Goal: Task Accomplishment & Management: Complete application form

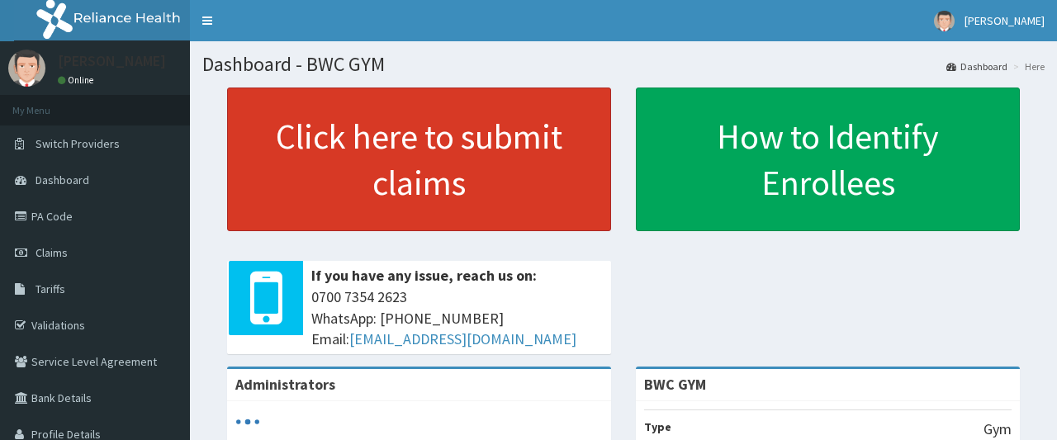
click at [398, 140] on link "Click here to submit claims" at bounding box center [419, 159] width 384 height 144
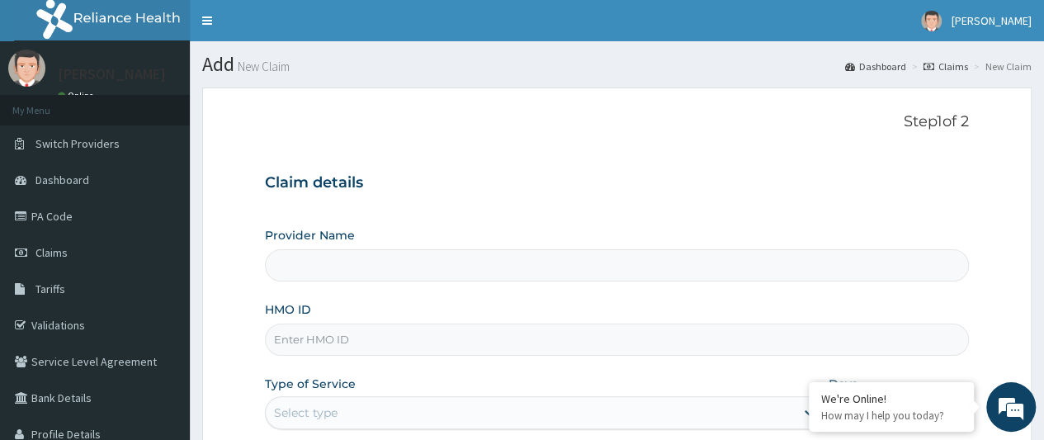
type input "BWC GYM"
type input "1"
click at [375, 342] on input "HMO ID" at bounding box center [617, 340] width 704 height 32
type input "e"
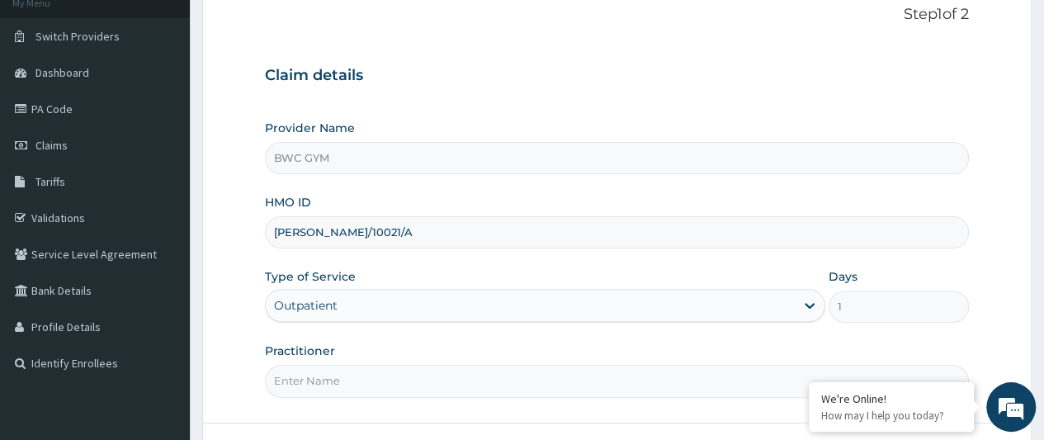
scroll to position [132, 0]
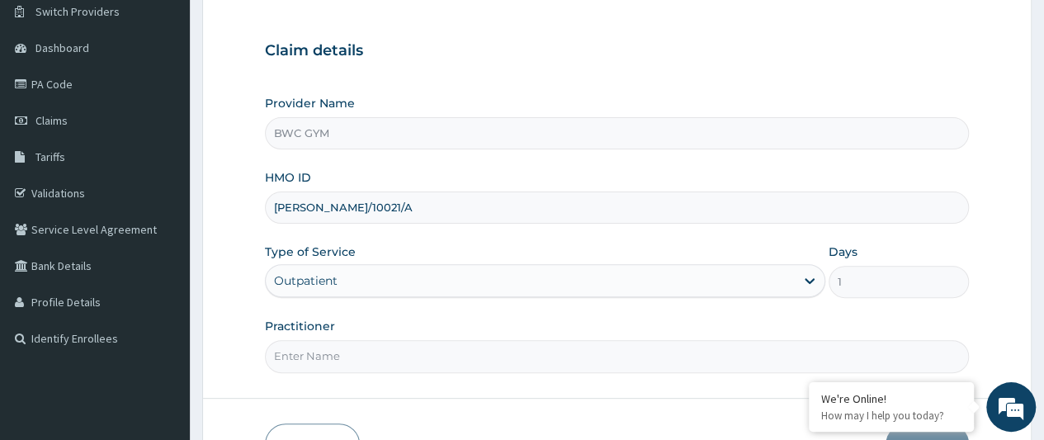
type input "ELY/10021/A"
click at [358, 352] on input "Practitioner" at bounding box center [617, 356] width 704 height 32
type input "M"
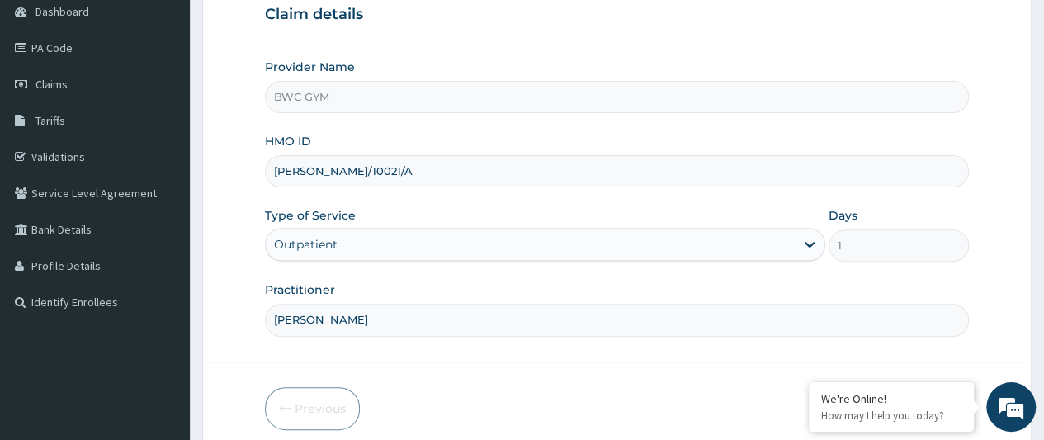
scroll to position [234, 0]
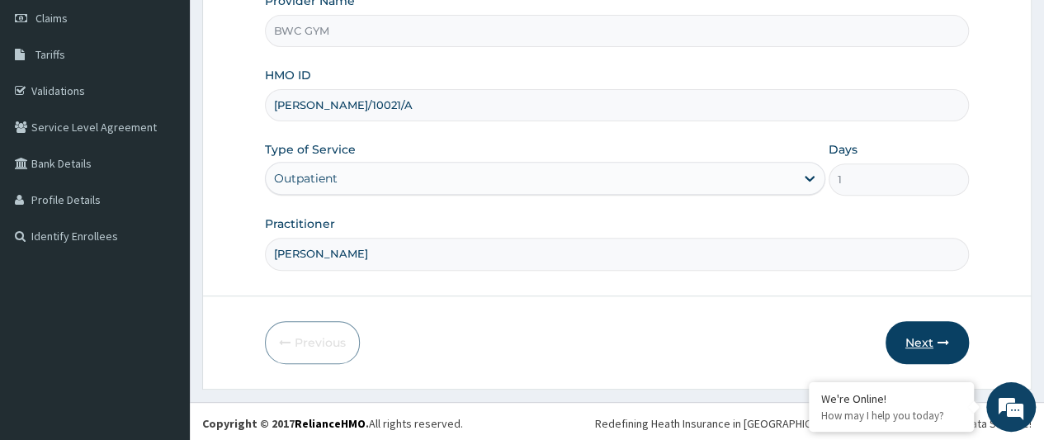
type input "Dennis"
click at [924, 336] on button "Next" at bounding box center [927, 342] width 83 height 43
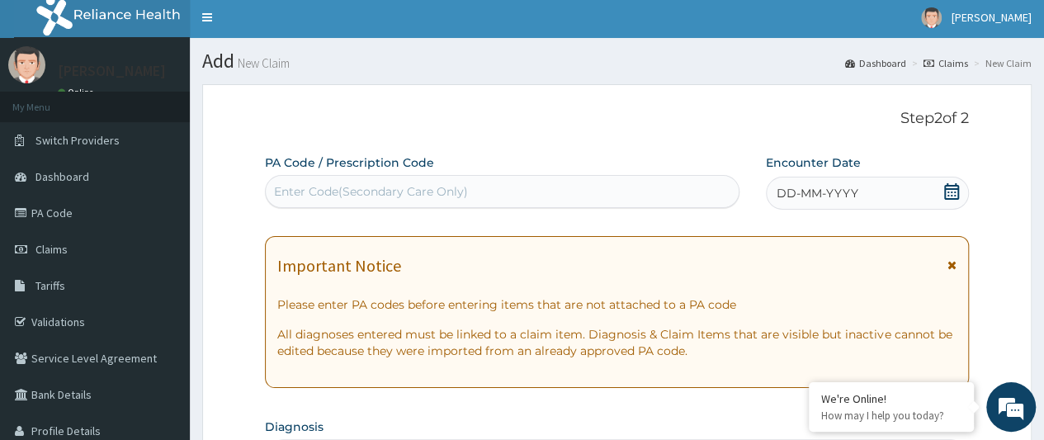
scroll to position [0, 0]
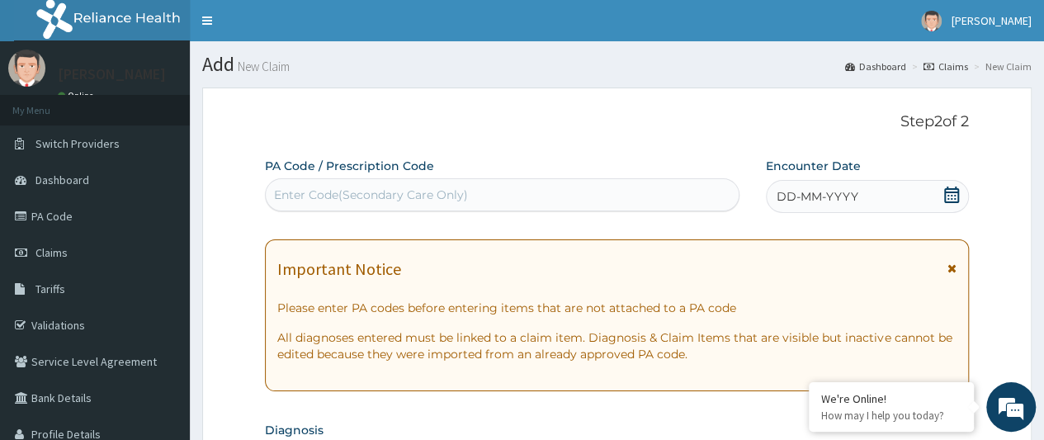
click at [540, 189] on div "Enter Code(Secondary Care Only)" at bounding box center [502, 195] width 472 height 26
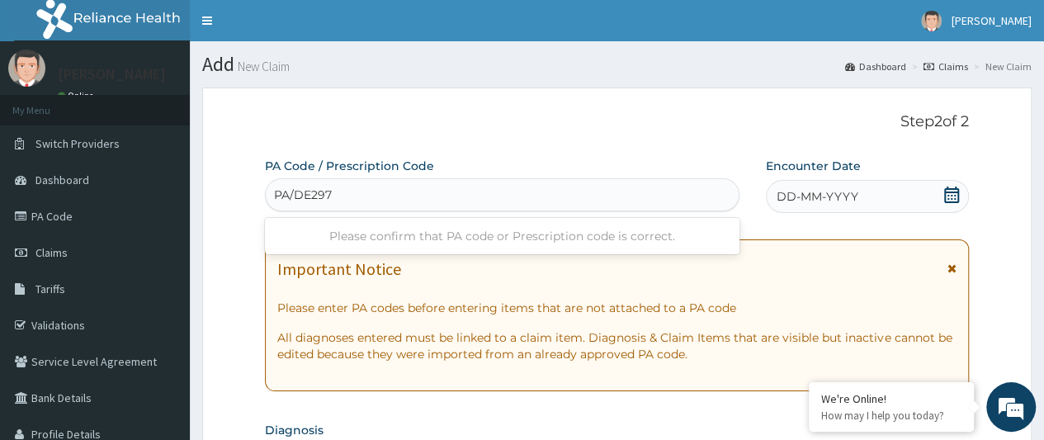
type input "PA/DE2976"
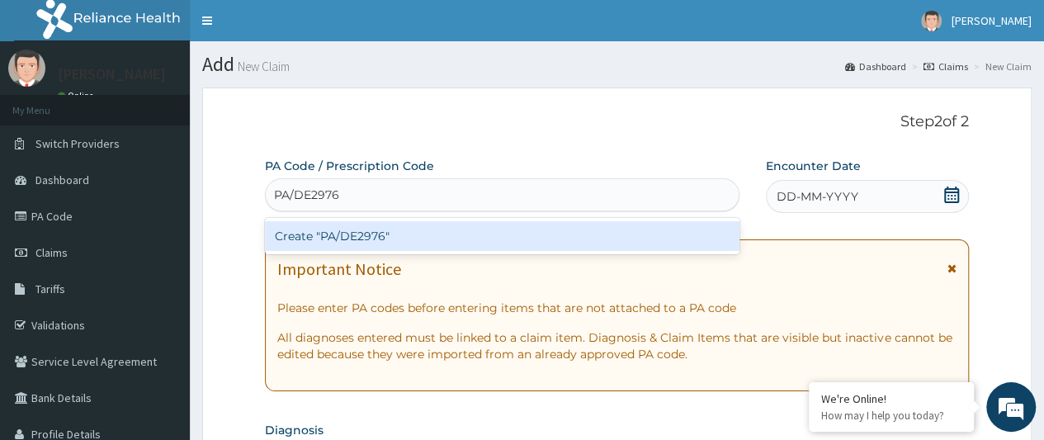
click at [517, 230] on div "Create "PA/DE2976"" at bounding box center [502, 236] width 474 height 30
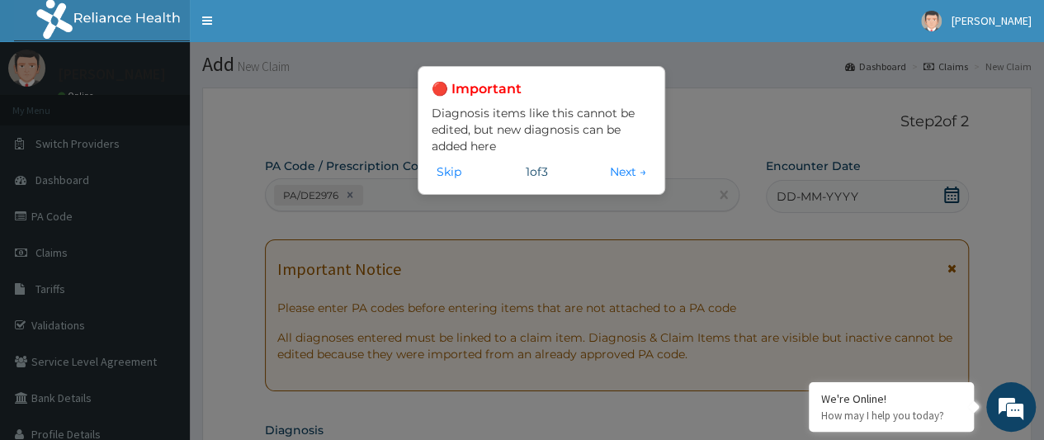
click at [517, 230] on div "🔴 Important Diagnosis items like this cannot be edited, but new diagnosis can b…" at bounding box center [522, 220] width 1044 height 440
click at [447, 171] on button "Skip" at bounding box center [449, 172] width 35 height 18
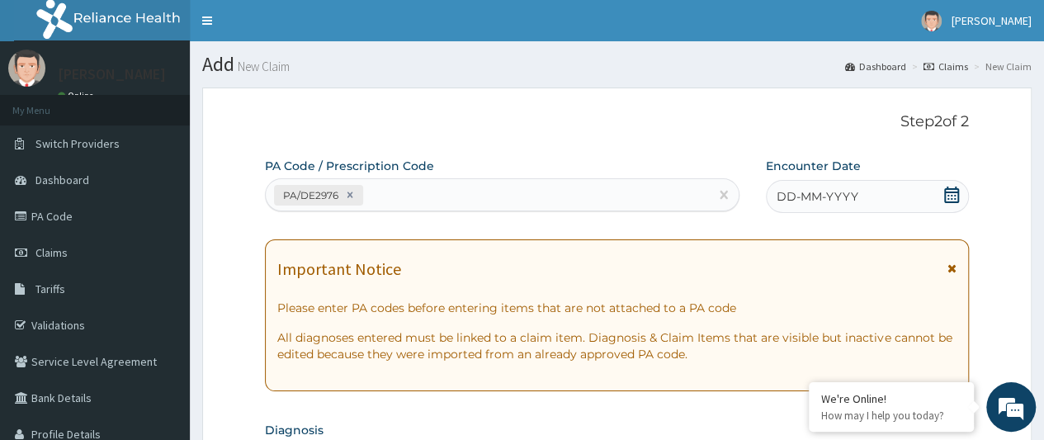
click at [795, 190] on span "DD-MM-YYYY" at bounding box center [818, 196] width 82 height 17
click at [796, 194] on span "DD-MM-YYYY" at bounding box center [818, 196] width 82 height 17
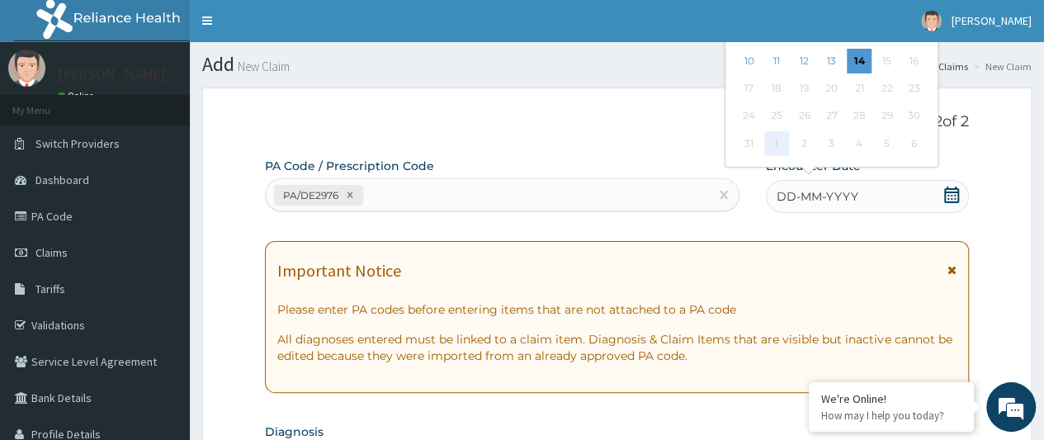
click at [779, 147] on div "1" at bounding box center [776, 143] width 25 height 25
click at [971, 151] on div "Previous Month August 2025 Su Mo Tu We Th Fr Sa 27 28 29 30 31 1 2 3 4 5 6 7 8 …" at bounding box center [865, 50] width 281 height 244
click at [951, 155] on div "Previous Month August 2025 Su Mo Tu We Th Fr Sa 27 28 29 30 31 1 2 3 4 5 6 7 8 …" at bounding box center [865, 50] width 281 height 244
click at [958, 192] on icon at bounding box center [951, 195] width 15 height 17
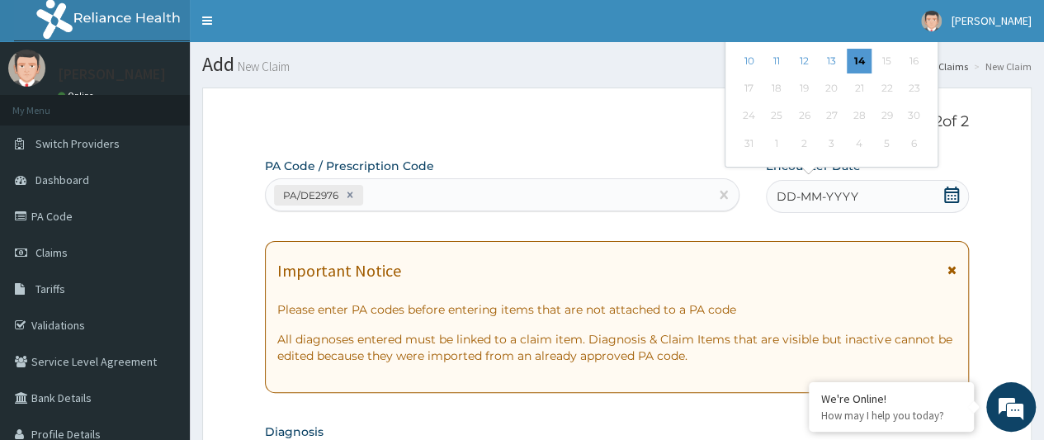
click at [953, 151] on div "Previous Month August 2025 Su Mo Tu We Th Fr Sa 27 28 29 30 31 1 2 3 4 5 6 7 8 …" at bounding box center [865, 50] width 281 height 244
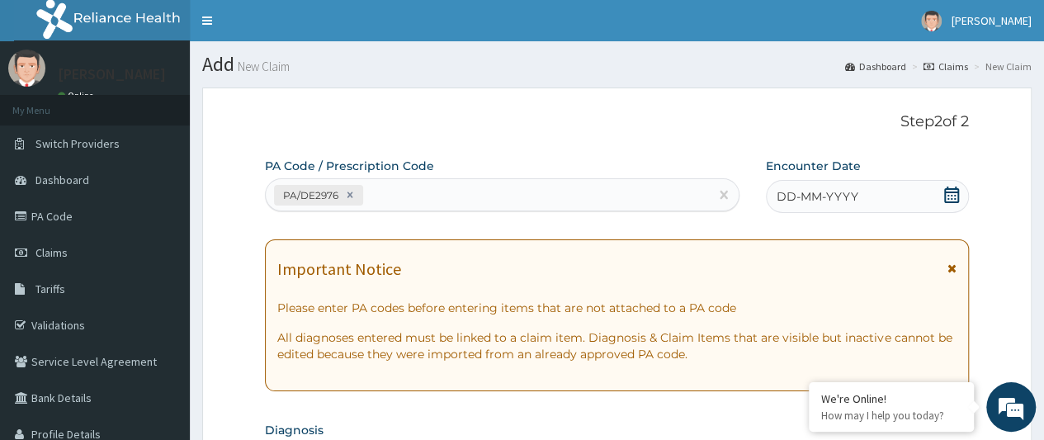
click at [952, 199] on icon at bounding box center [951, 195] width 15 height 17
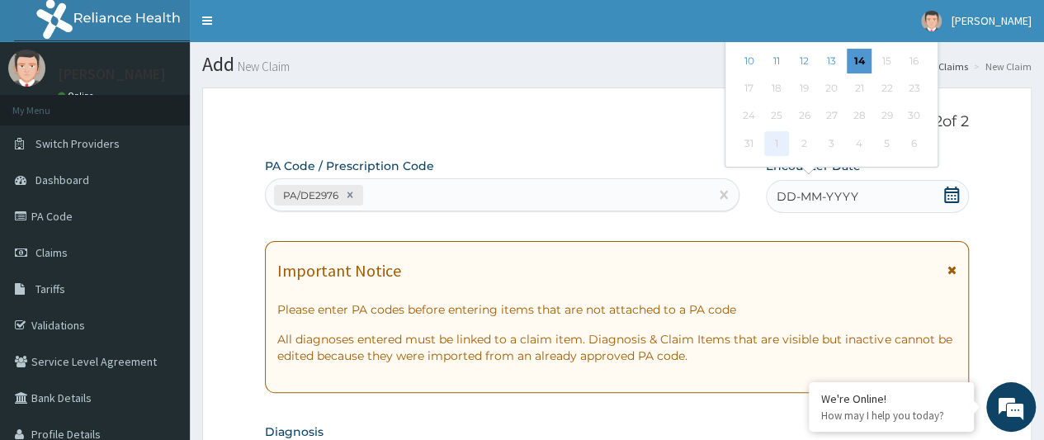
click at [774, 142] on div "1" at bounding box center [776, 143] width 25 height 25
click at [777, 142] on div "1" at bounding box center [776, 143] width 25 height 25
click at [774, 140] on div "1" at bounding box center [776, 143] width 25 height 25
click at [778, 144] on div "1" at bounding box center [776, 143] width 25 height 25
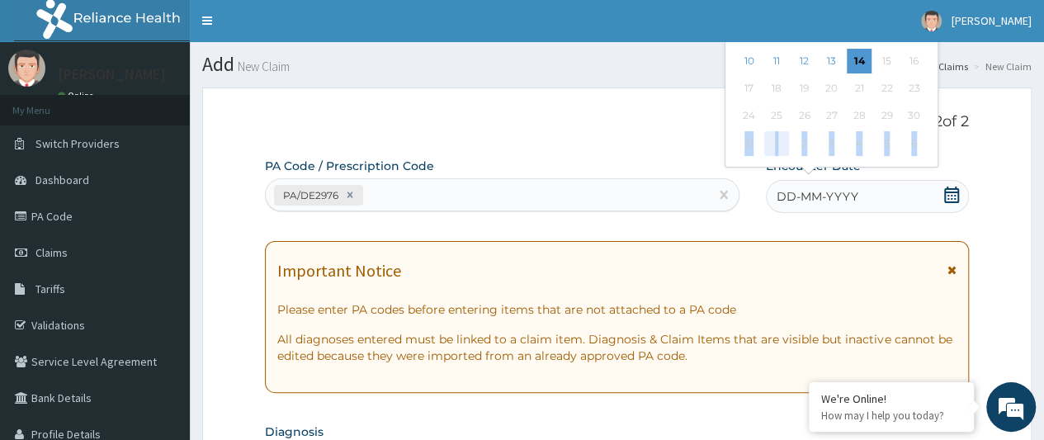
click at [778, 144] on div "1" at bounding box center [776, 143] width 25 height 25
click at [790, 196] on span "DD-MM-YYYY" at bounding box center [818, 196] width 82 height 17
click at [796, 196] on span "DD-MM-YYYY" at bounding box center [818, 196] width 82 height 17
click at [925, 201] on div "DD-MM-YYYY" at bounding box center [867, 196] width 203 height 33
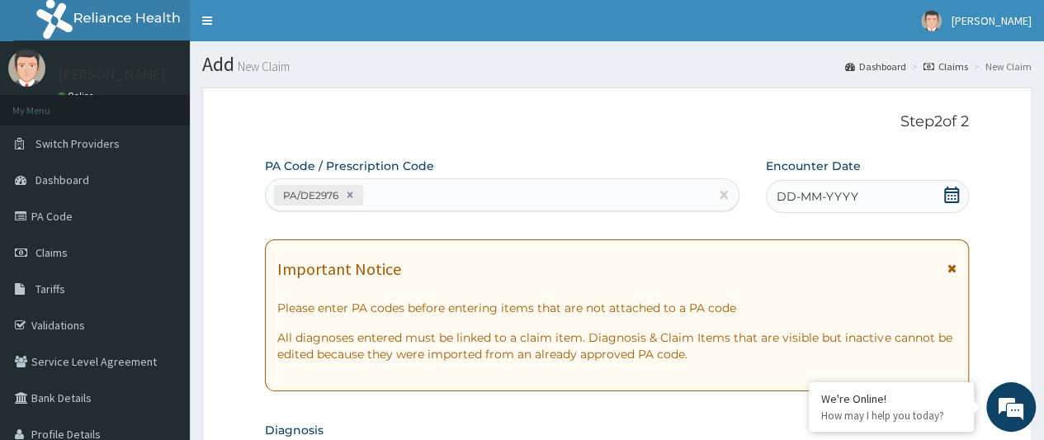
click at [622, 116] on p "Step 2 of 2" at bounding box center [617, 122] width 704 height 18
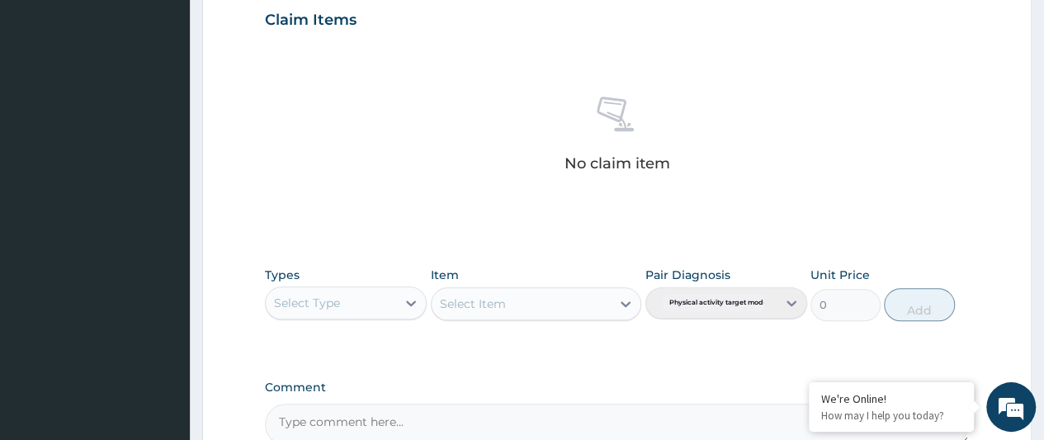
scroll to position [573, 0]
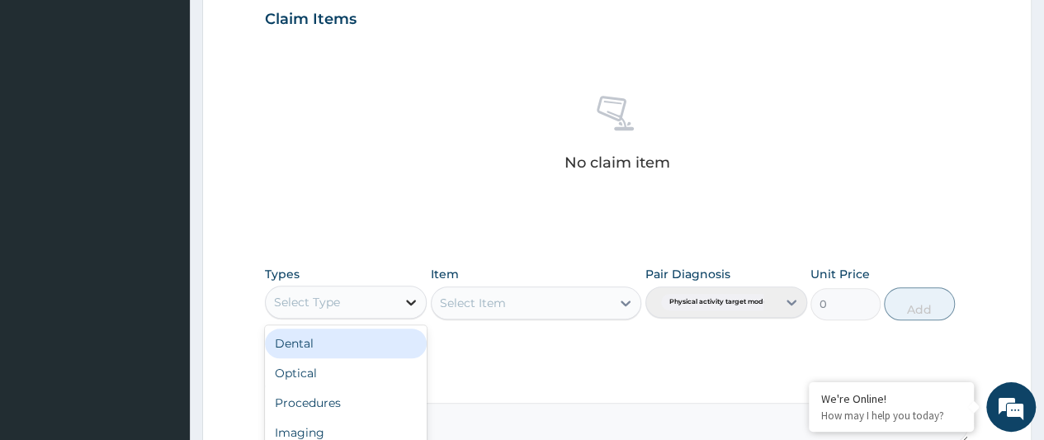
click at [408, 297] on icon at bounding box center [411, 302] width 17 height 17
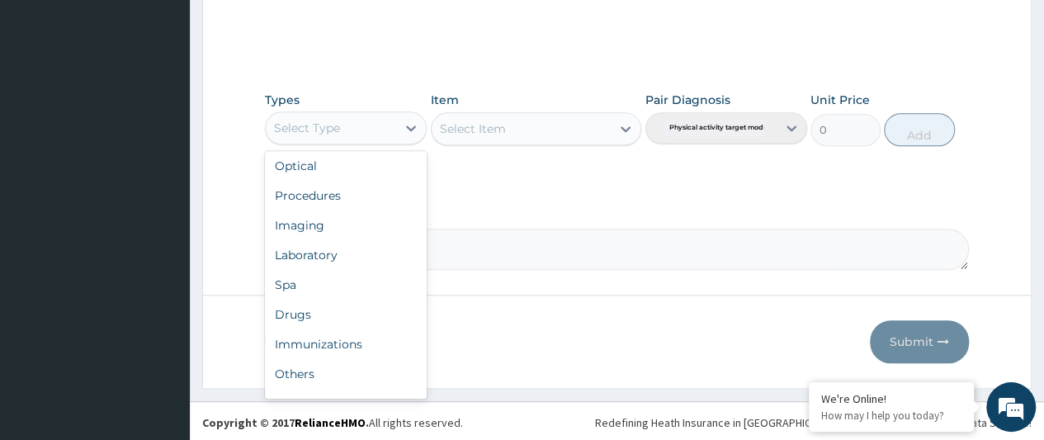
scroll to position [56, 0]
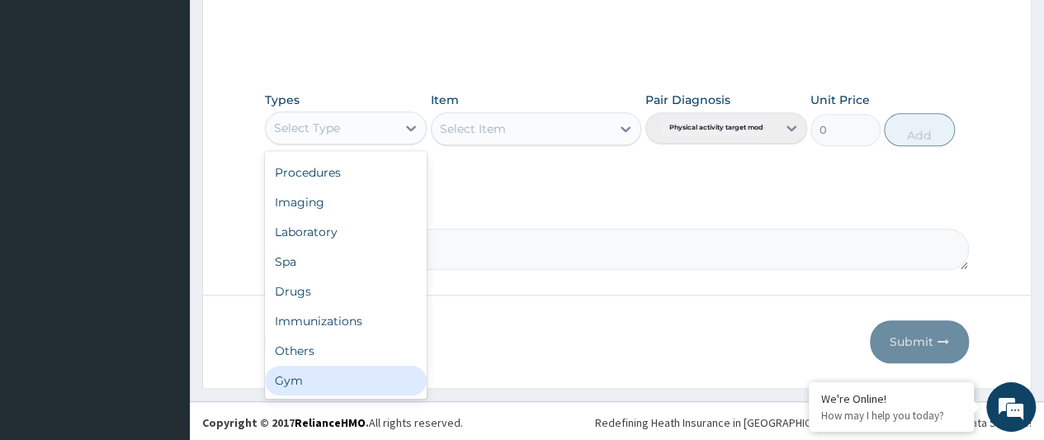
click at [297, 377] on div "Gym" at bounding box center [346, 381] width 162 height 30
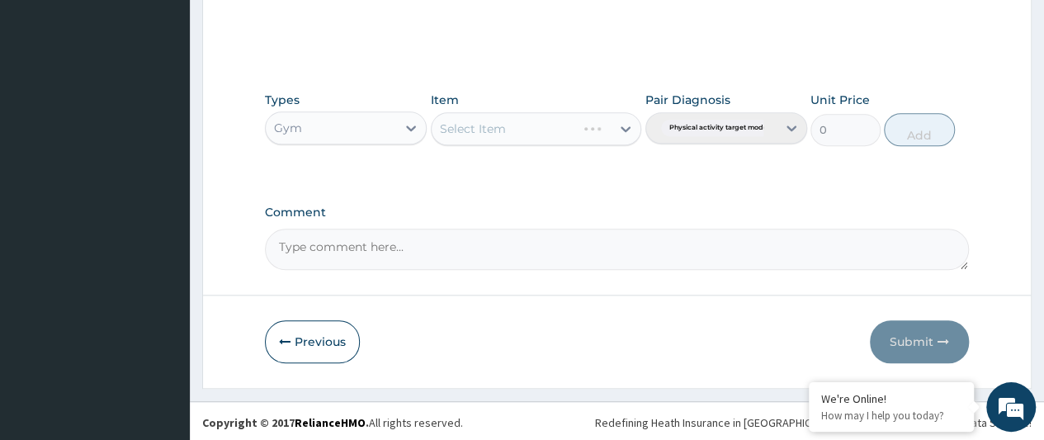
click at [622, 131] on div "Select Item" at bounding box center [536, 128] width 211 height 33
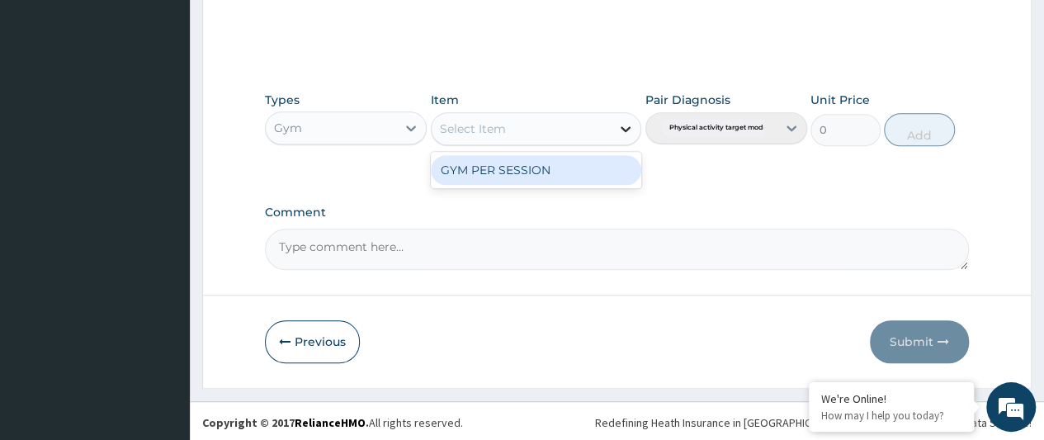
click at [622, 126] on icon at bounding box center [626, 129] width 10 height 6
click at [559, 166] on div "GYM PER SESSION" at bounding box center [536, 170] width 211 height 30
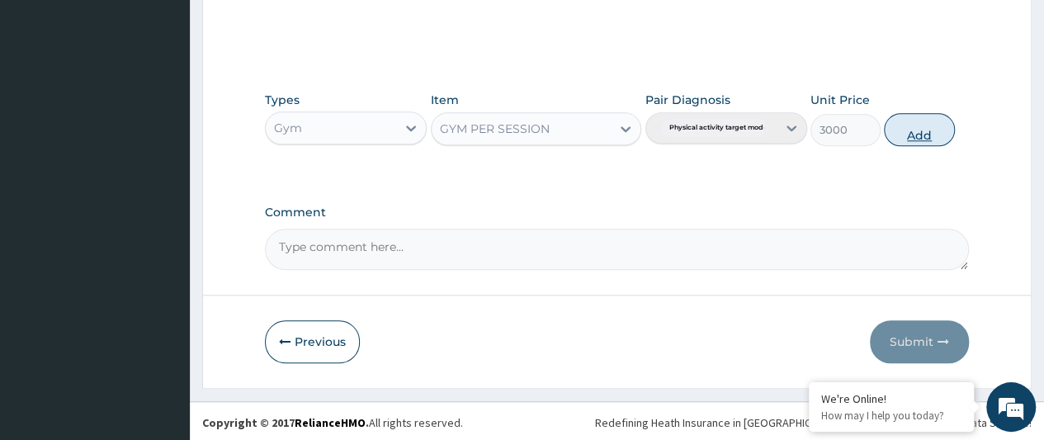
click at [918, 128] on button "Add" at bounding box center [919, 129] width 70 height 33
type input "0"
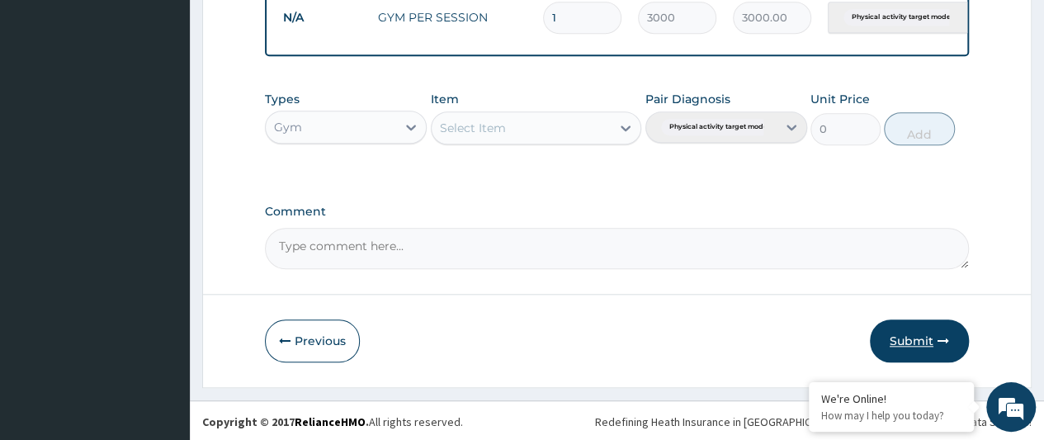
click at [911, 344] on button "Submit" at bounding box center [919, 340] width 99 height 43
click at [903, 350] on button "Submit" at bounding box center [919, 340] width 99 height 43
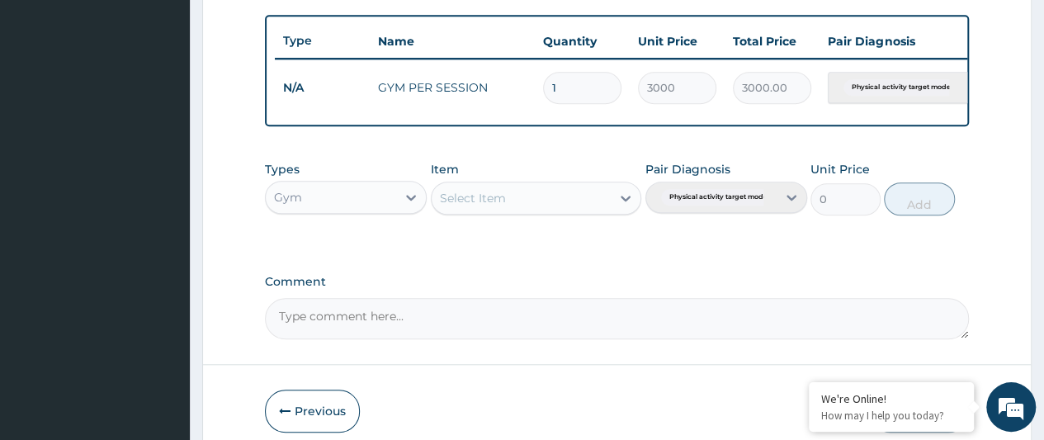
scroll to position [682, 0]
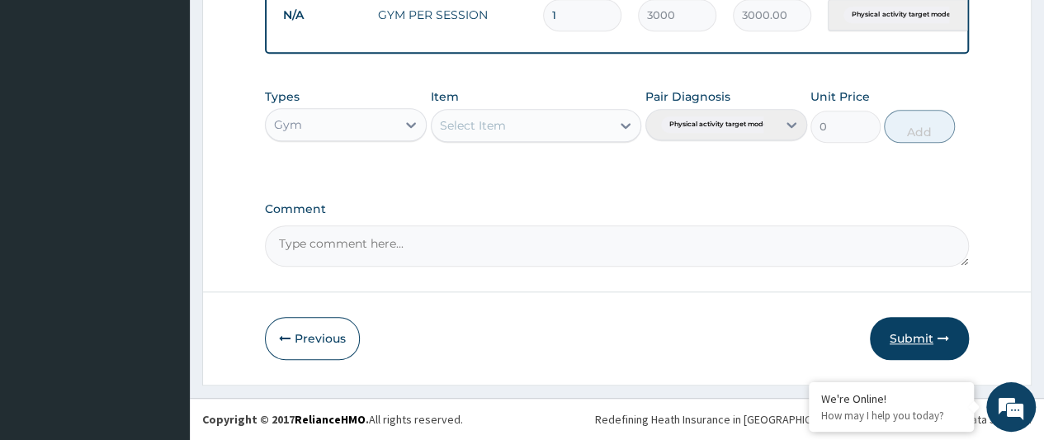
click at [910, 338] on button "Submit" at bounding box center [919, 338] width 99 height 43
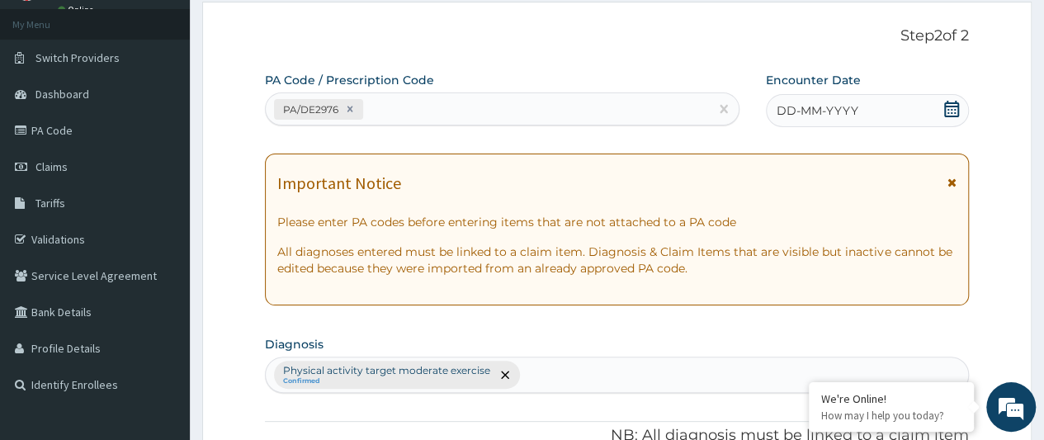
scroll to position [0, 0]
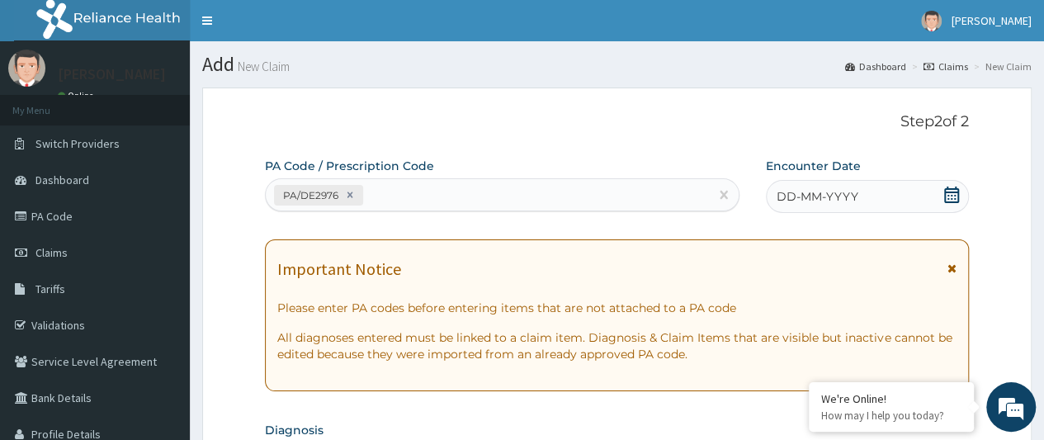
click at [951, 200] on icon at bounding box center [951, 195] width 17 height 17
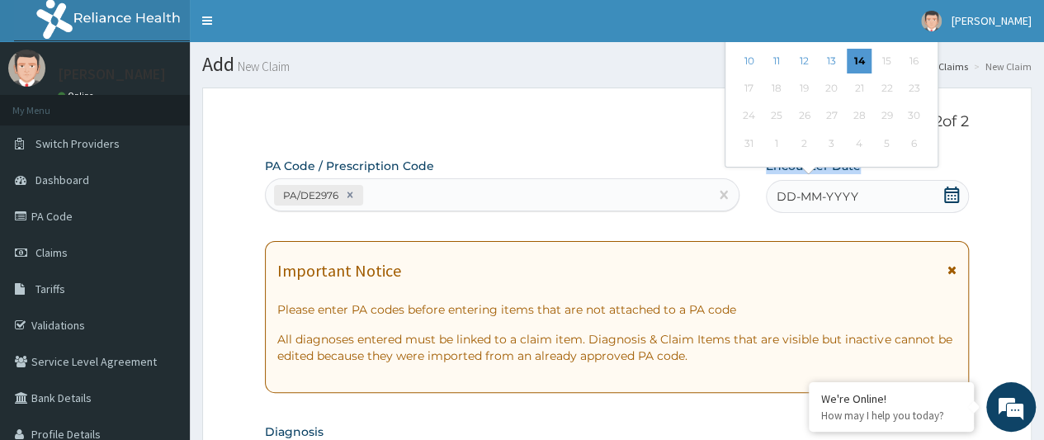
click at [951, 200] on icon at bounding box center [951, 195] width 17 height 17
click at [775, 138] on div "1" at bounding box center [776, 143] width 25 height 25
click at [947, 192] on icon at bounding box center [951, 195] width 15 height 17
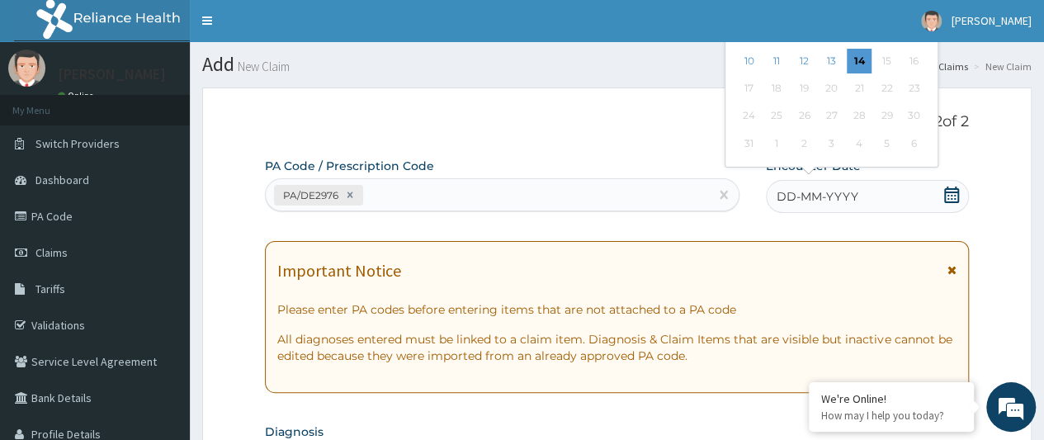
click at [947, 192] on icon at bounding box center [951, 195] width 15 height 17
click at [743, 62] on div "10" at bounding box center [748, 61] width 25 height 25
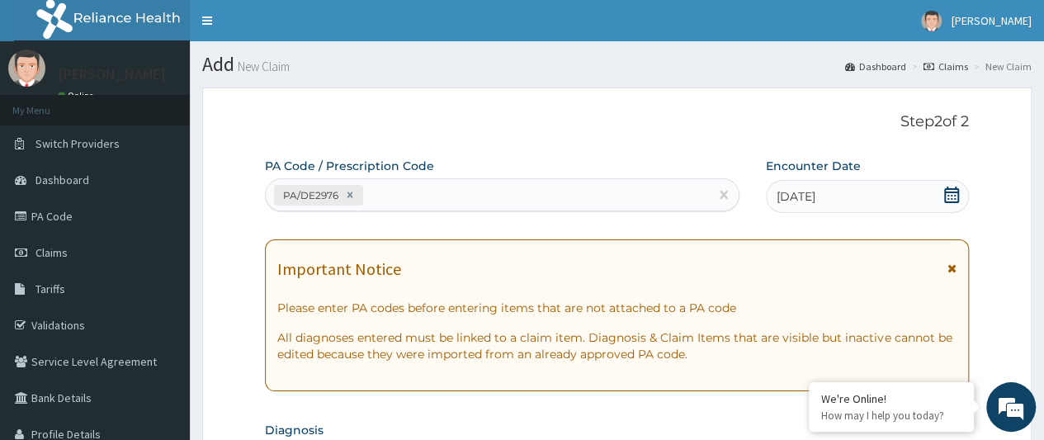
click at [787, 194] on span "10-08-2025" at bounding box center [796, 196] width 39 height 17
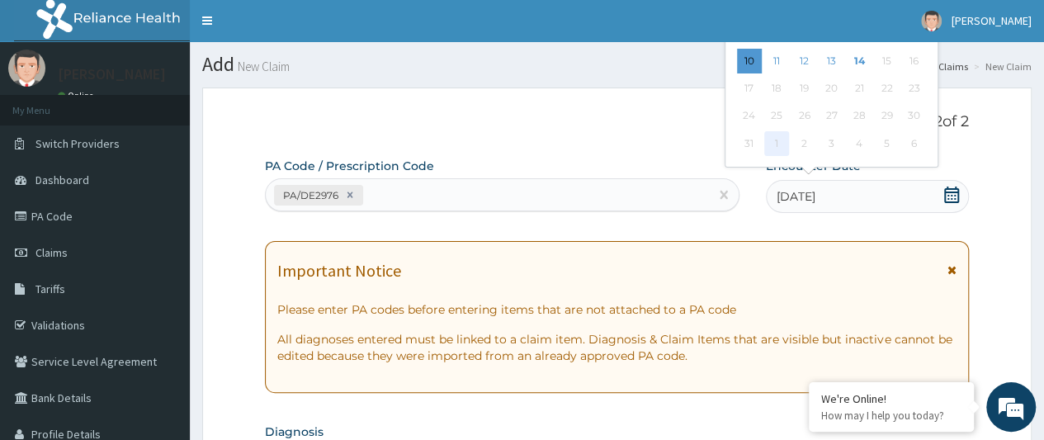
click at [776, 143] on div "1" at bounding box center [776, 143] width 25 height 25
click at [784, 196] on span "10-08-2025" at bounding box center [796, 196] width 39 height 17
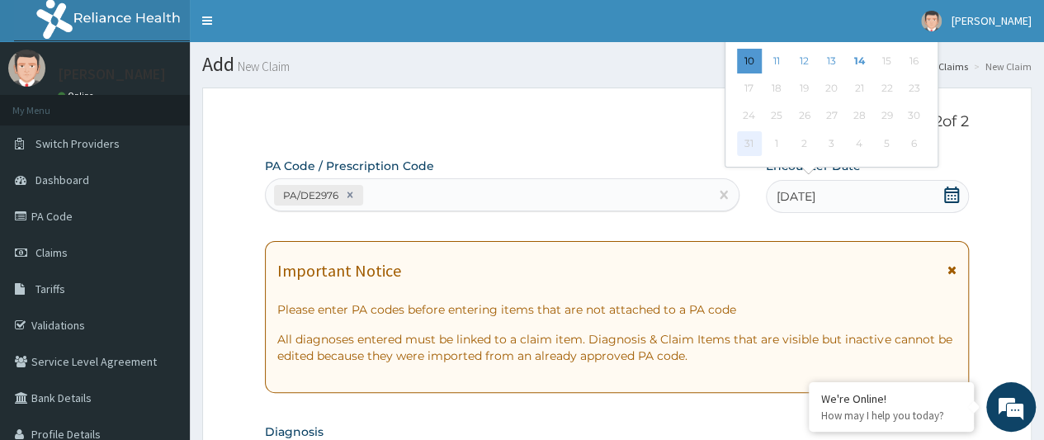
click at [750, 146] on div "31" at bounding box center [748, 143] width 25 height 25
click at [944, 197] on icon at bounding box center [951, 195] width 15 height 17
click at [953, 196] on icon at bounding box center [951, 195] width 17 height 17
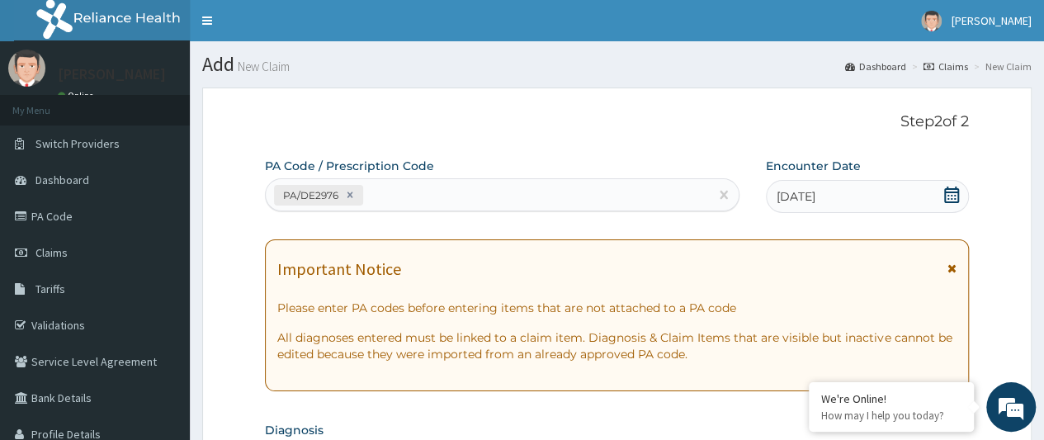
click at [740, 40] on nav "Toggle navigation Mercy Micheal Mercy Micheal - mercy@bwchotels.com Member sinc…" at bounding box center [617, 20] width 854 height 41
click at [787, 194] on span "10-08-2025" at bounding box center [796, 196] width 39 height 17
click at [954, 191] on icon at bounding box center [951, 195] width 17 height 17
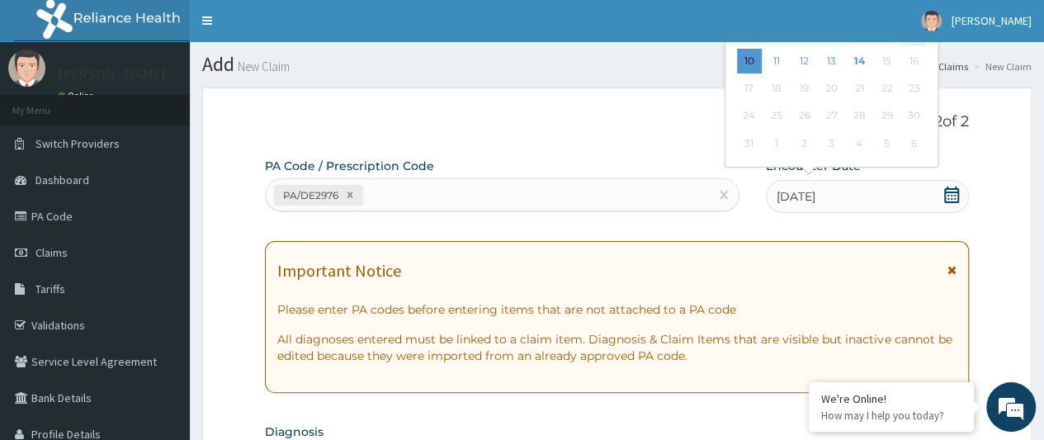
click at [910, 41] on div "9" at bounding box center [913, 33] width 25 height 25
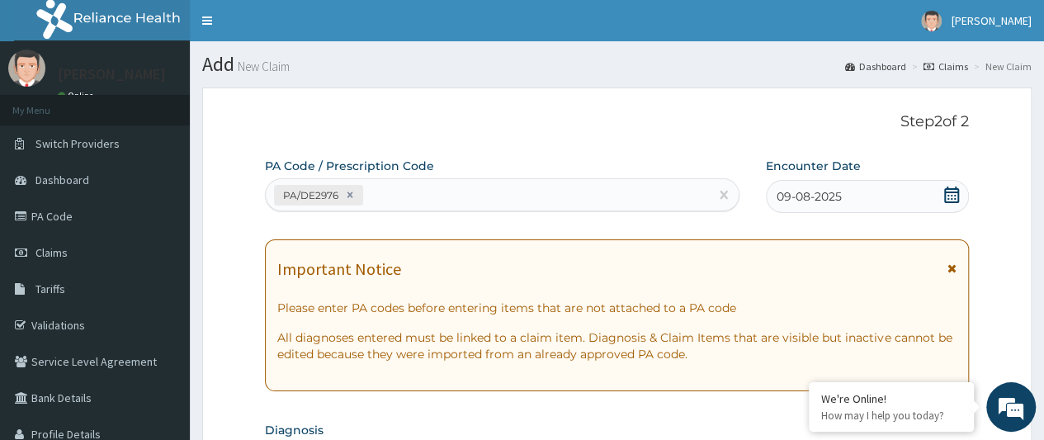
click at [956, 195] on icon at bounding box center [951, 195] width 17 height 17
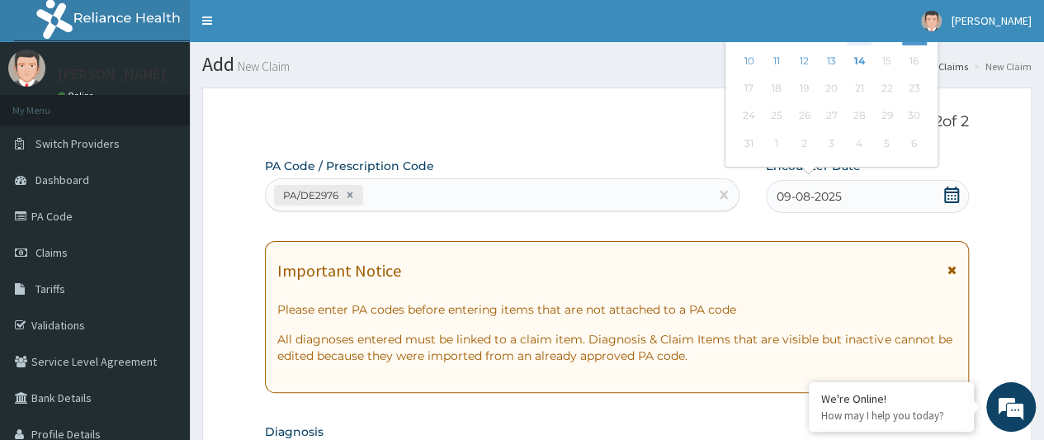
click at [851, 42] on div "7" at bounding box center [859, 33] width 25 height 25
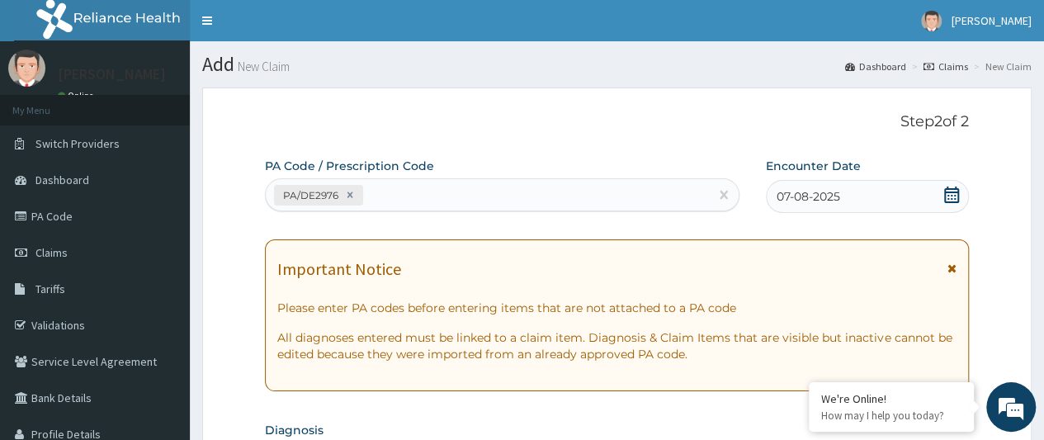
click at [951, 199] on icon at bounding box center [951, 195] width 17 height 17
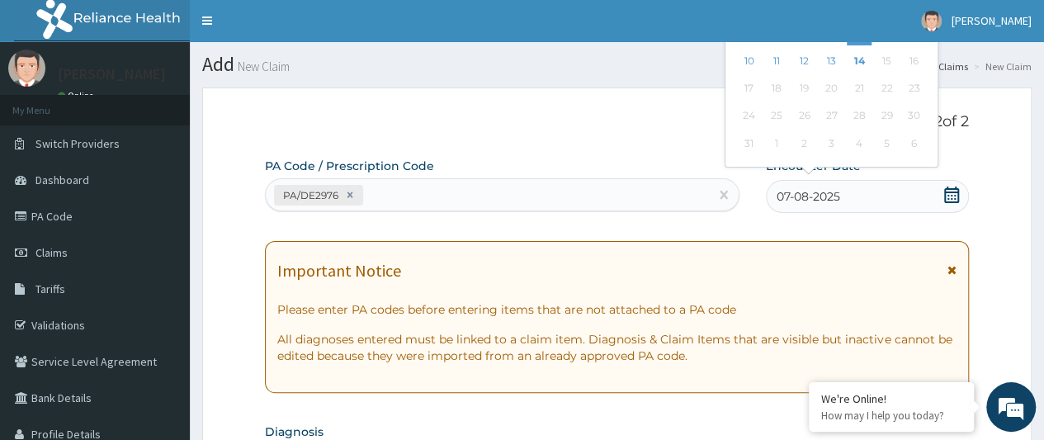
click at [806, 197] on span "07-08-2025" at bounding box center [809, 196] width 64 height 17
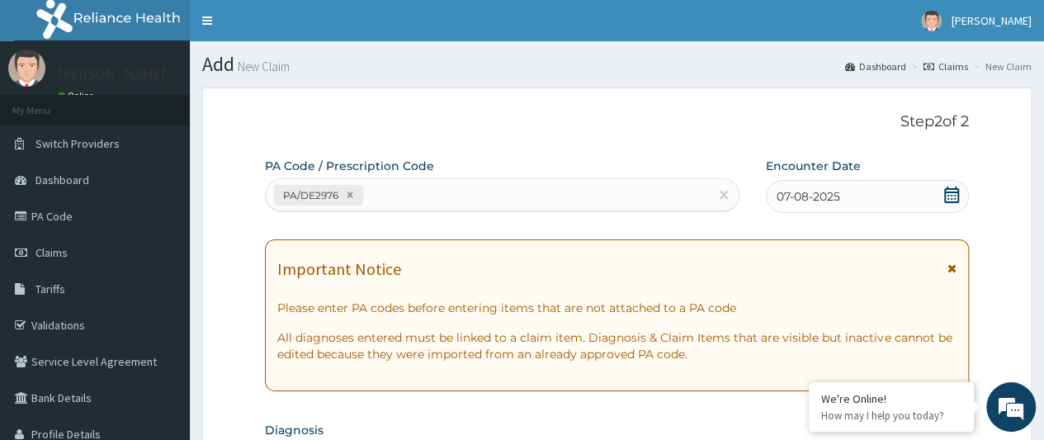
click at [827, 40] on nav "Toggle navigation Mercy Micheal Mercy Micheal - mercy@bwchotels.com Member sinc…" at bounding box center [617, 20] width 854 height 41
click at [804, 194] on span "07-08-2025" at bounding box center [809, 196] width 64 height 17
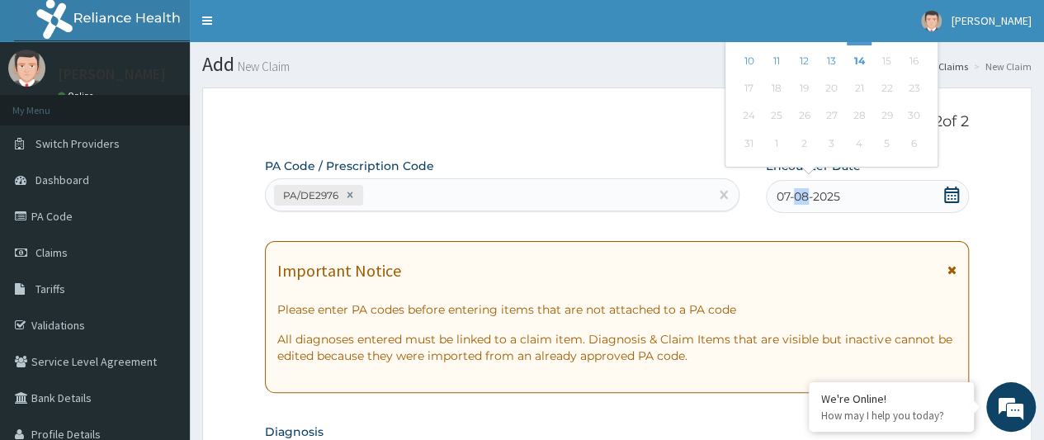
click at [804, 194] on span "07-08-2025" at bounding box center [809, 196] width 64 height 17
click at [858, 43] on div "7" at bounding box center [859, 33] width 25 height 25
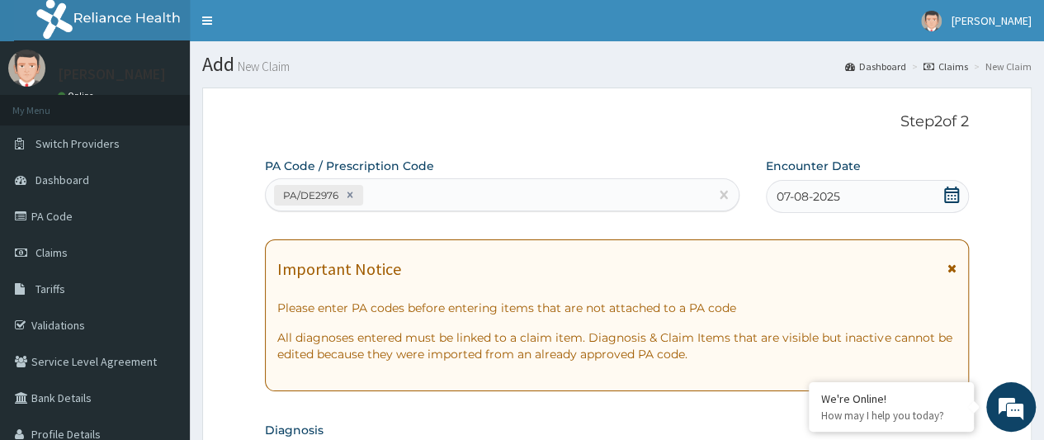
click at [805, 191] on span "07-08-2025" at bounding box center [809, 196] width 64 height 17
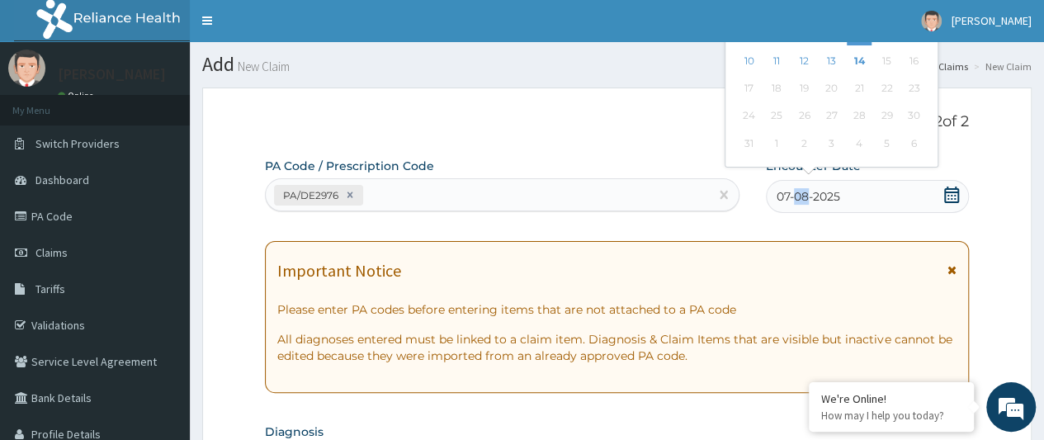
click at [805, 191] on span "07-08-2025" at bounding box center [809, 196] width 64 height 17
click at [732, 44] on div "August 2025 Su Mo Tu We Th Fr Sa 27 28 29 30 31 1 2 3 4 5 6 7 8 9 10 11 12 13 1…" at bounding box center [831, 48] width 199 height 225
click at [808, 195] on span "07-08-2025" at bounding box center [809, 196] width 64 height 17
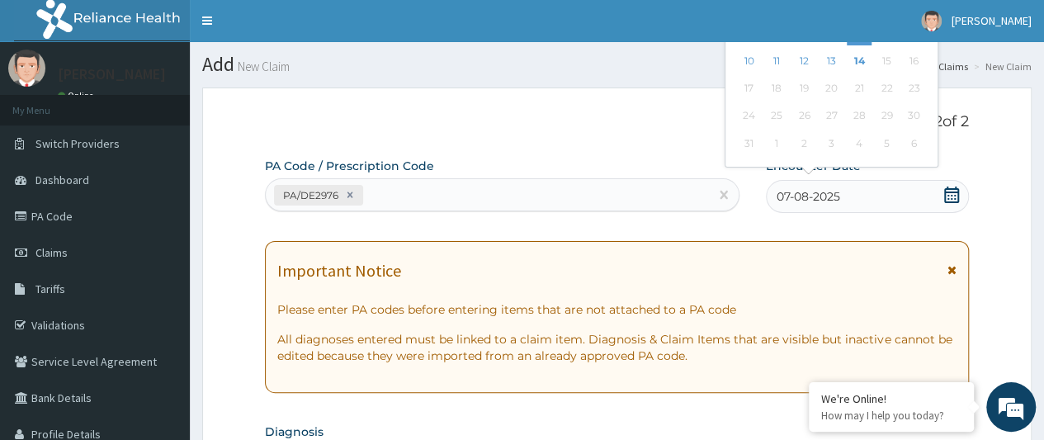
click at [808, 195] on span "07-08-2025" at bounding box center [809, 196] width 64 height 17
click at [900, 29] on nav "Toggle navigation Mercy Micheal Mercy Micheal - mercy@bwchotels.com Member sinc…" at bounding box center [617, 20] width 854 height 41
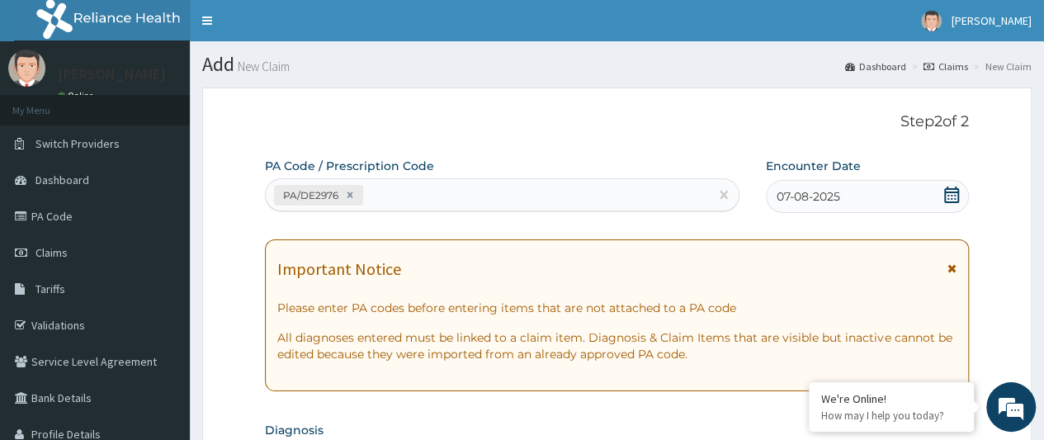
click at [952, 201] on icon at bounding box center [951, 195] width 17 height 17
click at [853, 40] on nav "Toggle navigation Mercy Micheal Mercy Micheal - mercy@bwchotels.com Member sinc…" at bounding box center [617, 20] width 854 height 41
click at [769, 192] on div "07-08-2025" at bounding box center [867, 196] width 203 height 33
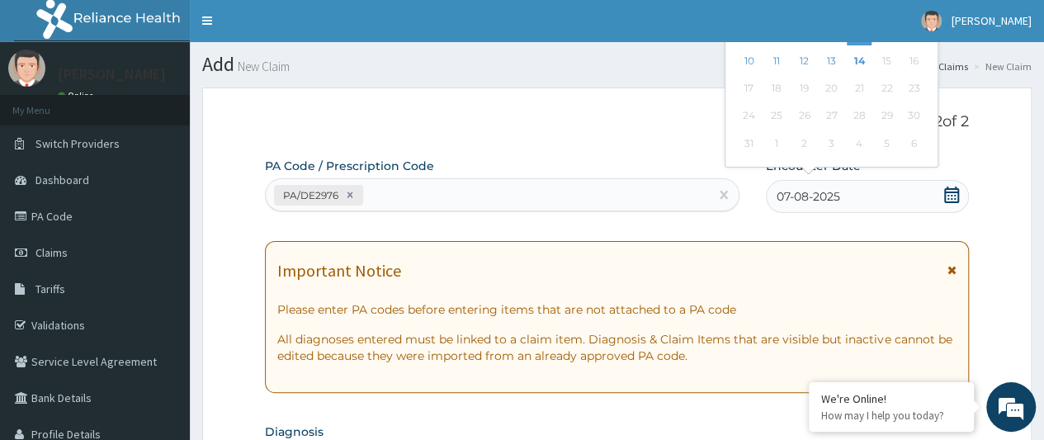
click at [769, 192] on div "07-08-2025" at bounding box center [867, 196] width 203 height 33
drag, startPoint x: 769, startPoint y: 192, endPoint x: 757, endPoint y: 194, distance: 12.5
click at [757, 194] on div "PA Code / Prescription Code PA/DE2976 Encounter Date 07-08-2025 Previous Month …" at bounding box center [604, 186] width 678 height 57
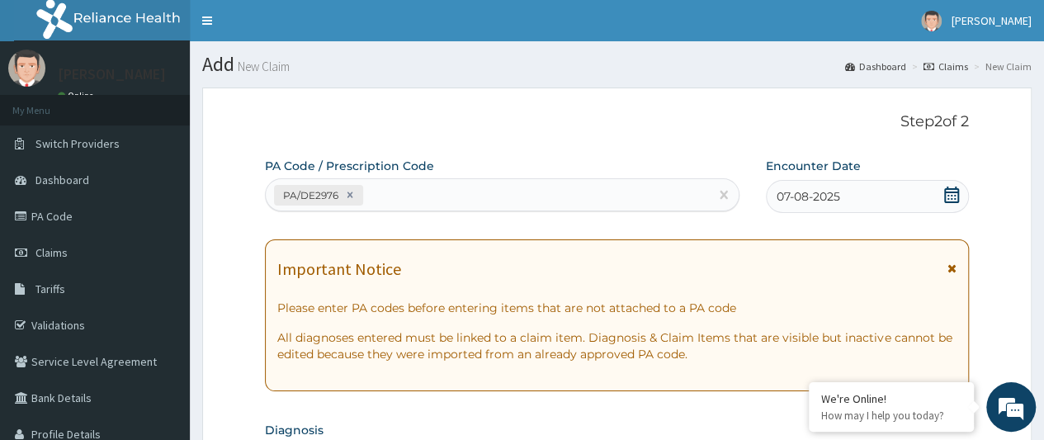
click at [757, 194] on div "PA Code / Prescription Code PA/DE2976 Encounter Date 07-08-2025" at bounding box center [604, 185] width 678 height 55
click at [773, 201] on div "07-08-2025" at bounding box center [867, 196] width 203 height 33
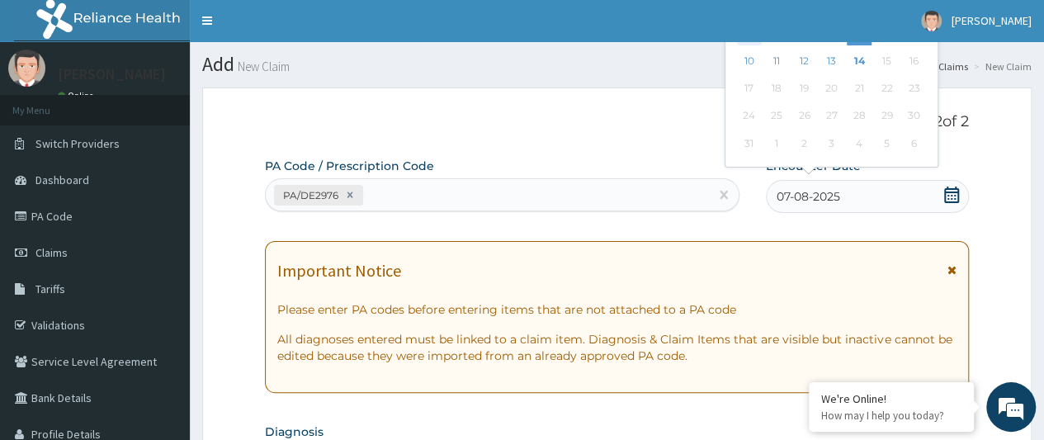
click at [740, 44] on div "3" at bounding box center [748, 33] width 25 height 25
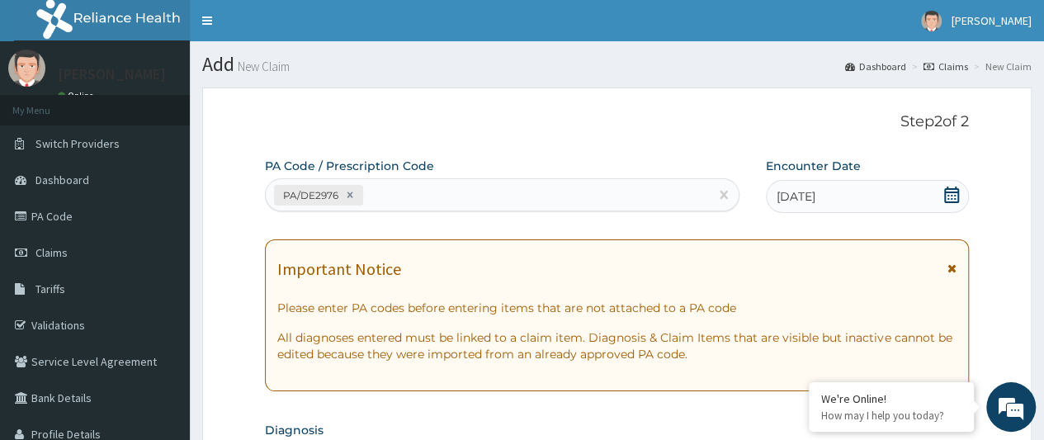
click at [796, 196] on span "03-08-2025" at bounding box center [796, 196] width 39 height 17
click at [745, 24] on nav "Toggle navigation Mercy Micheal Mercy Micheal - mercy@bwchotels.com Member sinc…" at bounding box center [617, 20] width 854 height 41
click at [816, 197] on span "03-08-2025" at bounding box center [796, 196] width 39 height 17
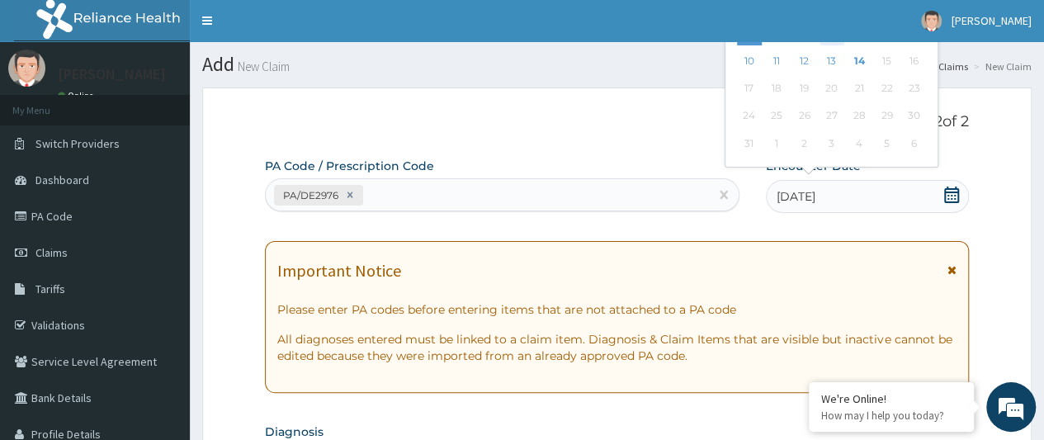
click at [833, 45] on div "6" at bounding box center [831, 33] width 25 height 25
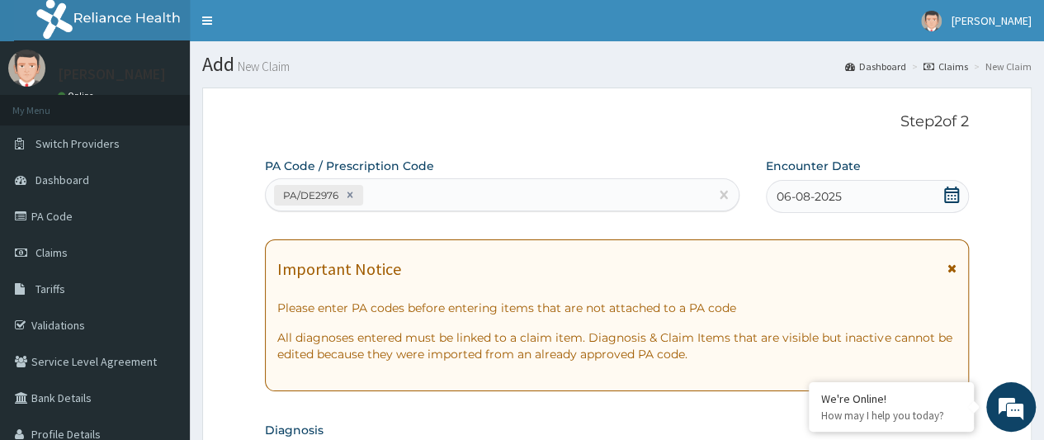
click at [817, 185] on div "06-08-2025" at bounding box center [867, 196] width 203 height 33
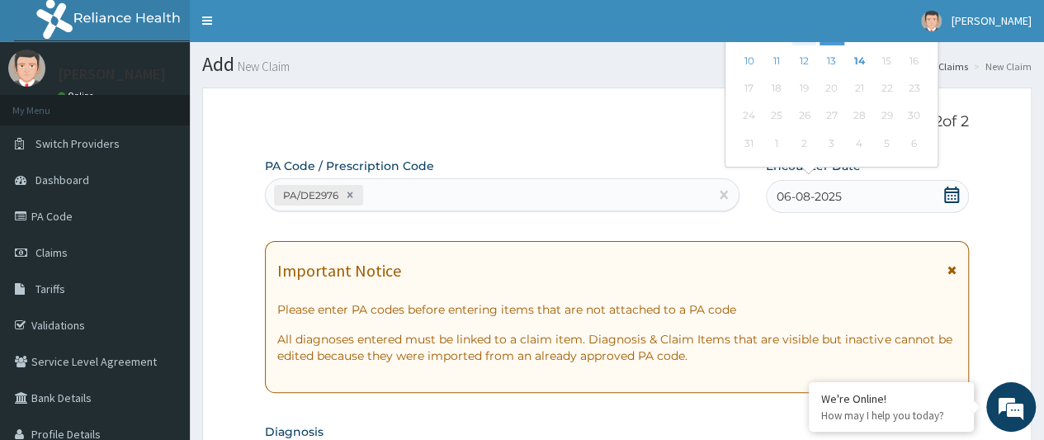
click at [805, 42] on div "5" at bounding box center [804, 33] width 25 height 25
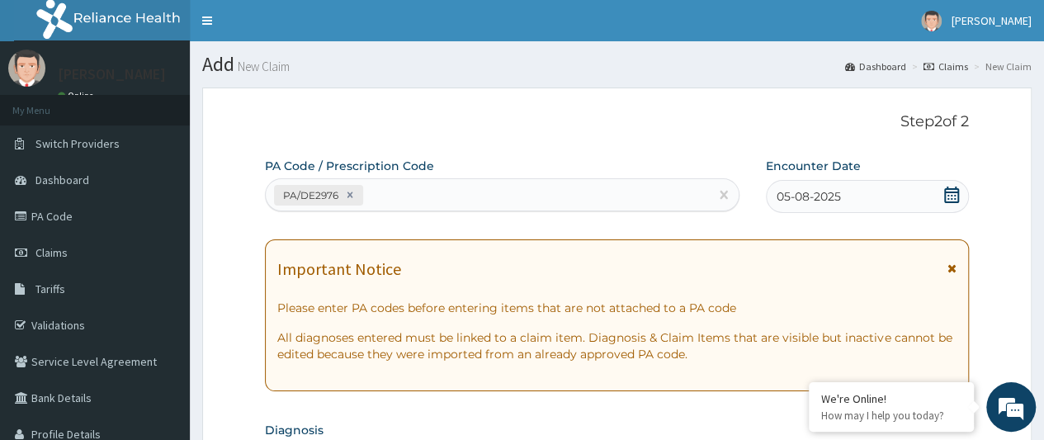
click at [836, 197] on span "05-08-2025" at bounding box center [809, 196] width 64 height 17
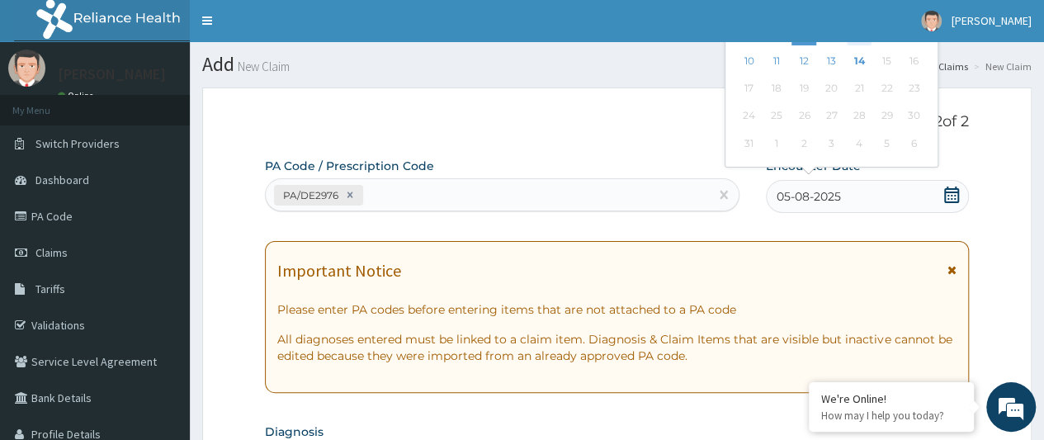
click at [857, 42] on div "7" at bounding box center [859, 33] width 25 height 25
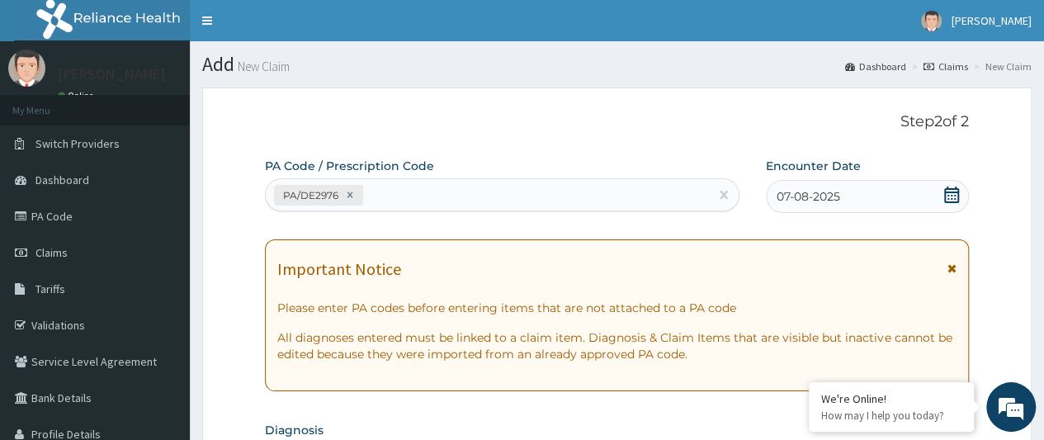
click at [949, 200] on icon at bounding box center [951, 195] width 17 height 17
click at [931, 34] on link "[PERSON_NAME]" at bounding box center [976, 20] width 135 height 41
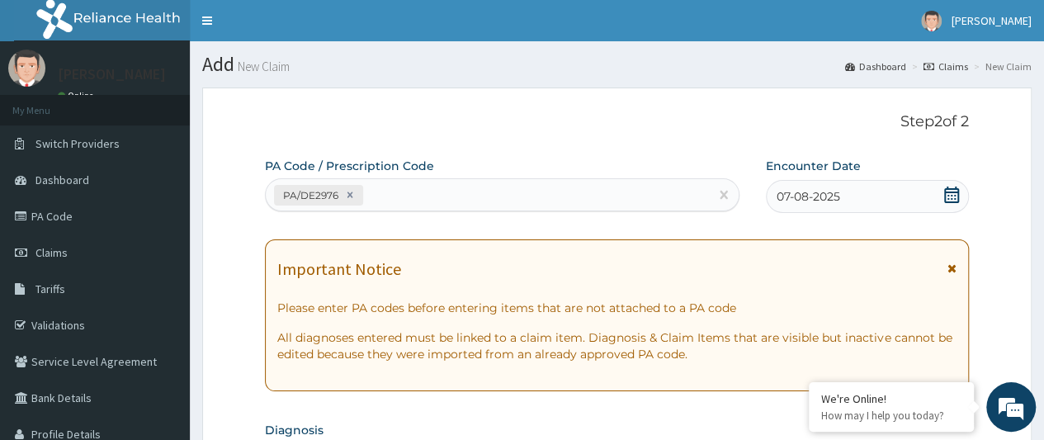
click at [816, 26] on nav "Toggle navigation Mercy Micheal Mercy Micheal - mercy@bwchotels.com Member sinc…" at bounding box center [617, 20] width 854 height 41
click at [815, 44] on section "Add New Claim Dashboard Claims New Claim" at bounding box center [617, 58] width 854 height 34
click at [806, 196] on span "07-08-2025" at bounding box center [809, 196] width 64 height 17
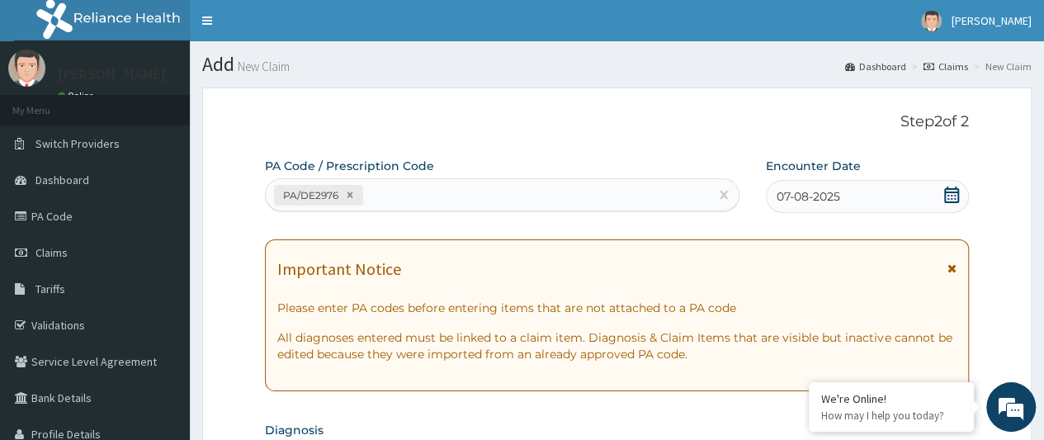
click at [728, 40] on nav "Toggle navigation Mercy Micheal Mercy Micheal - mercy@bwchotels.com Member sinc…" at bounding box center [617, 20] width 854 height 41
click at [809, 199] on span "07-08-2025" at bounding box center [809, 196] width 64 height 17
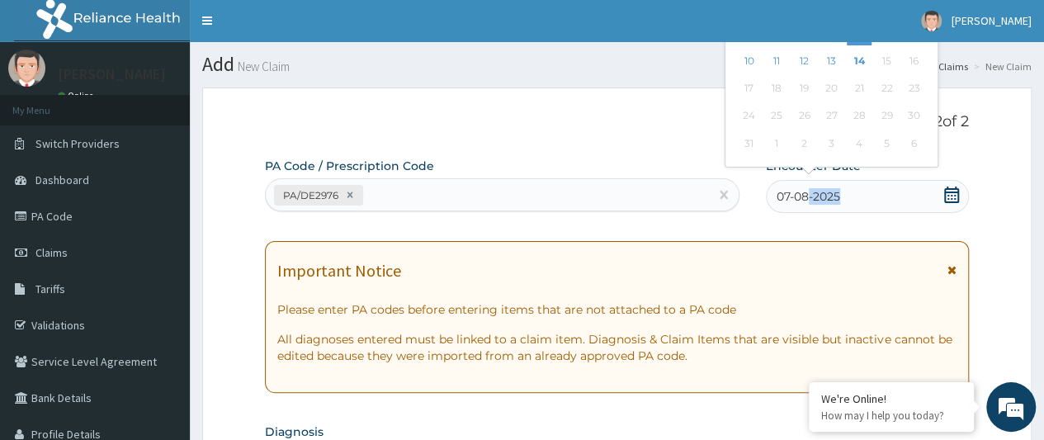
drag, startPoint x: 809, startPoint y: 194, endPoint x: 885, endPoint y: 191, distance: 76.0
click at [885, 191] on div "07-08-2025" at bounding box center [867, 196] width 203 height 33
click at [806, 196] on span "07-08-2025" at bounding box center [809, 196] width 64 height 17
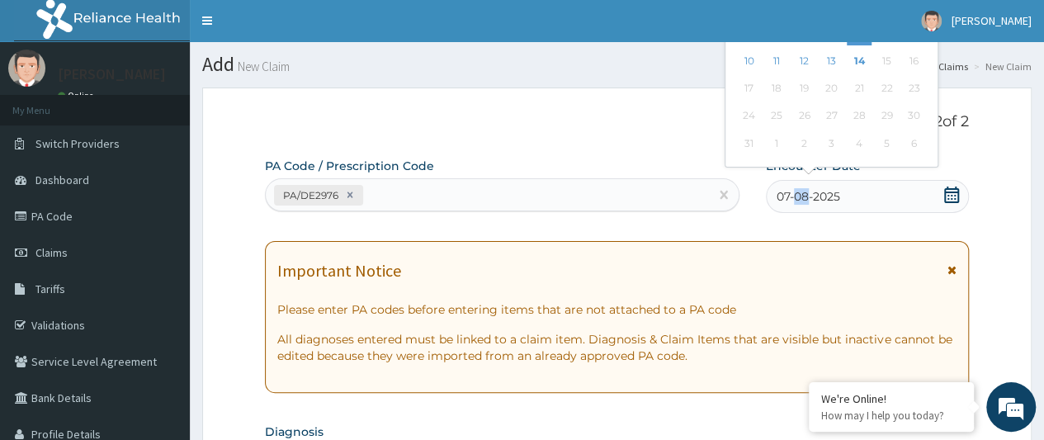
click at [806, 196] on span "07-08-2025" at bounding box center [809, 196] width 64 height 17
click at [842, 194] on div "07-08-2025" at bounding box center [867, 196] width 203 height 33
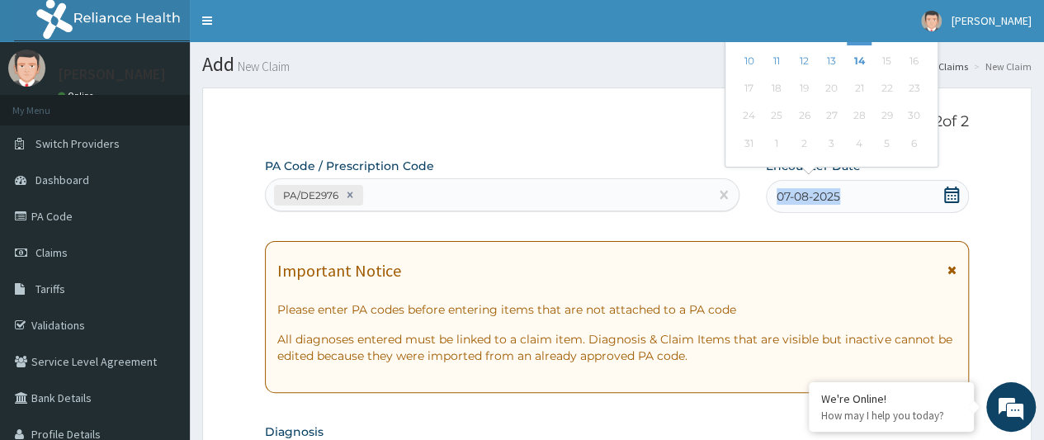
click at [842, 194] on div "07-08-2025" at bounding box center [867, 196] width 203 height 33
click at [953, 194] on icon at bounding box center [951, 195] width 17 height 17
click at [808, 194] on span "07-08-2025" at bounding box center [809, 196] width 64 height 17
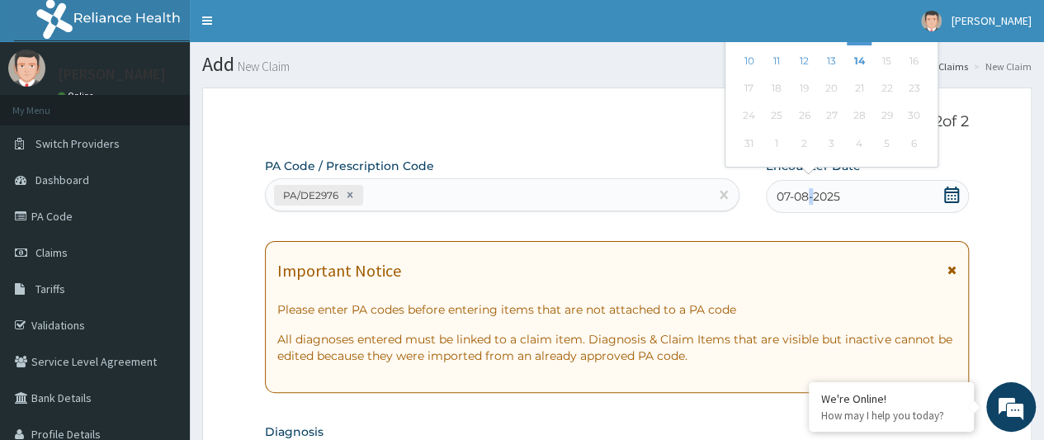
click at [808, 194] on span "07-08-2025" at bounding box center [809, 196] width 64 height 17
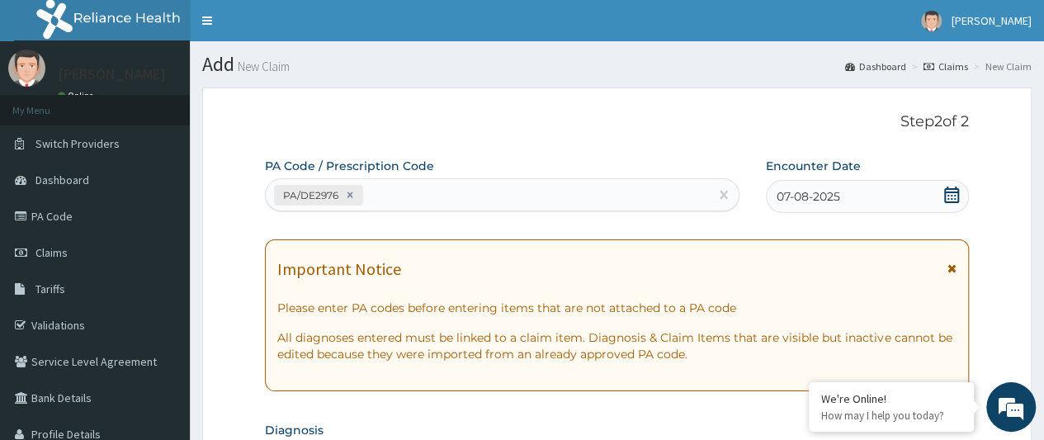
drag, startPoint x: 924, startPoint y: 29, endPoint x: 464, endPoint y: 151, distance: 476.5
